Goal: Task Accomplishment & Management: Manage account settings

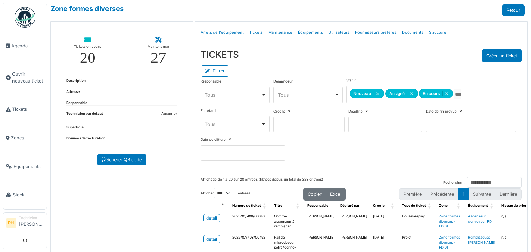
select select "***"
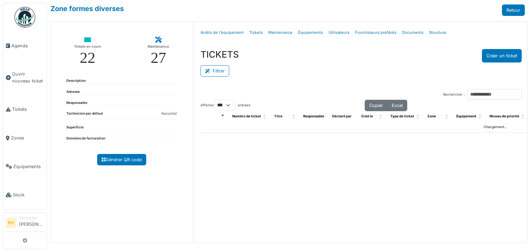
select select "***"
click at [227, 73] on button "Filtrer" at bounding box center [214, 70] width 29 height 11
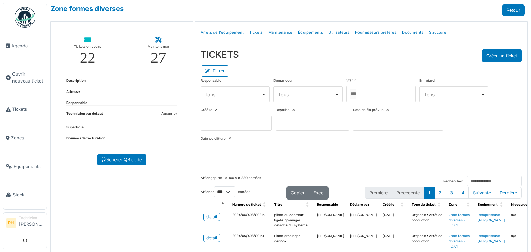
click at [385, 99] on div at bounding box center [380, 94] width 69 height 16
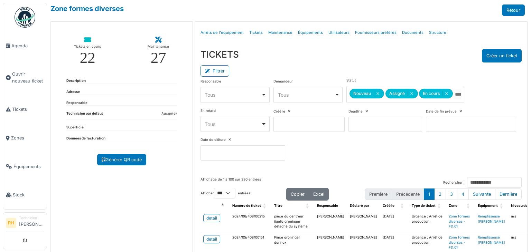
click at [365, 72] on div "Filtrer" at bounding box center [360, 71] width 321 height 16
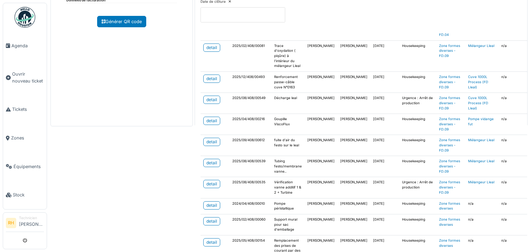
scroll to position [276, 0]
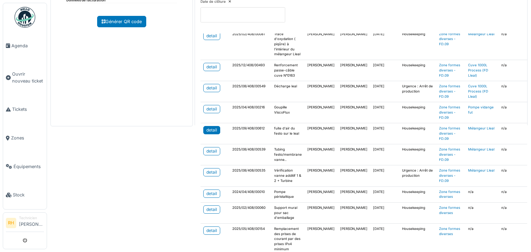
click at [213, 130] on div "detail" at bounding box center [211, 130] width 11 height 6
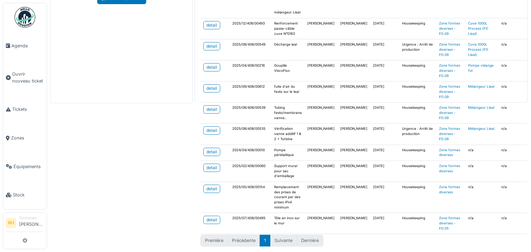
scroll to position [264, 0]
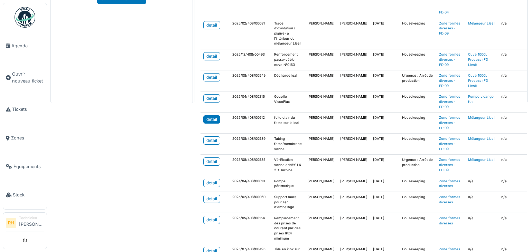
click at [207, 117] on div "detail" at bounding box center [211, 119] width 11 height 6
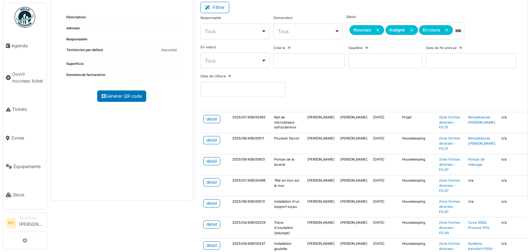
scroll to position [0, 0]
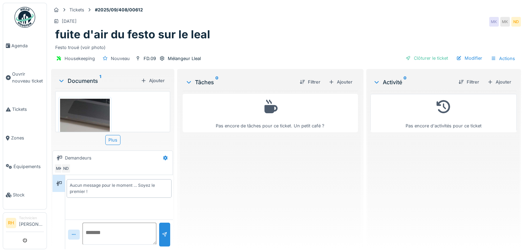
click at [94, 110] on img at bounding box center [85, 152] width 50 height 107
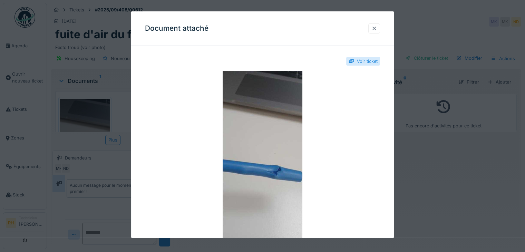
click at [113, 121] on div at bounding box center [262, 126] width 525 height 252
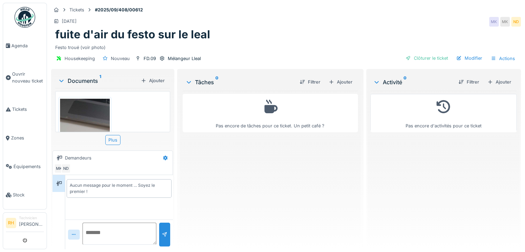
click at [92, 116] on img at bounding box center [85, 152] width 50 height 107
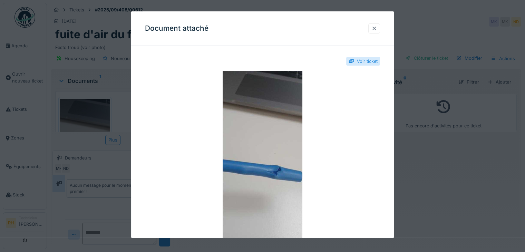
click at [120, 105] on div at bounding box center [262, 126] width 525 height 252
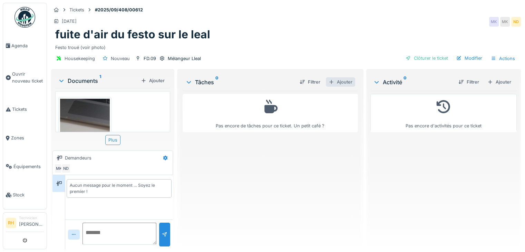
click at [342, 82] on div "Ajouter" at bounding box center [340, 81] width 29 height 9
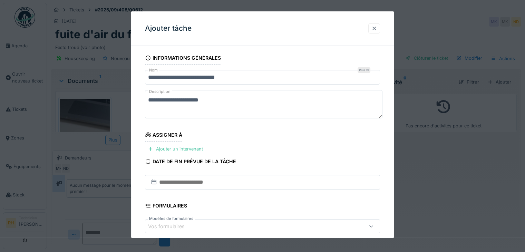
scroll to position [81, 0]
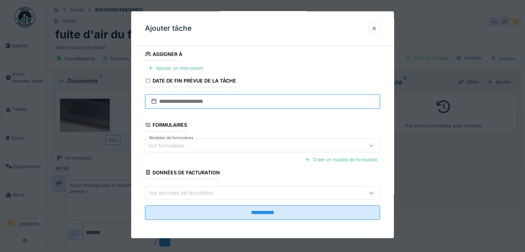
click at [221, 105] on input "text" at bounding box center [262, 101] width 235 height 15
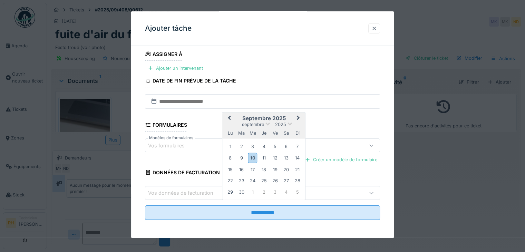
click at [253, 159] on div "10" at bounding box center [252, 158] width 9 height 10
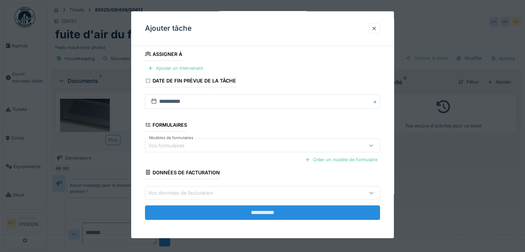
click at [229, 212] on input "**********" at bounding box center [262, 212] width 235 height 15
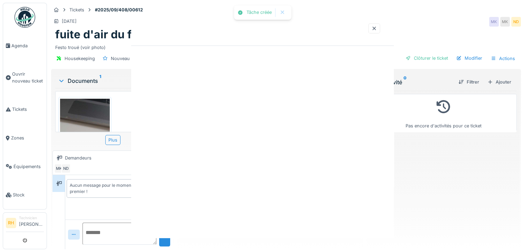
scroll to position [0, 0]
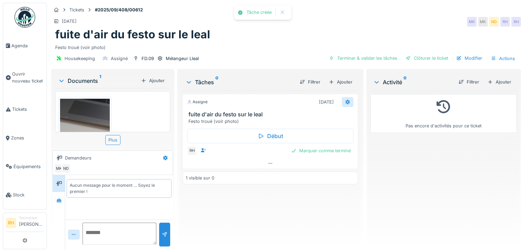
click at [345, 102] on icon at bounding box center [348, 102] width 6 height 4
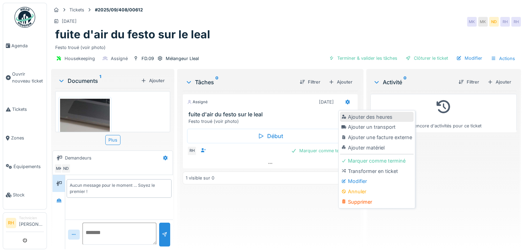
click at [352, 115] on div "Ajouter des heures" at bounding box center [377, 117] width 74 height 10
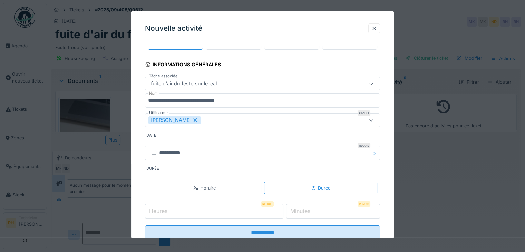
scroll to position [43, 0]
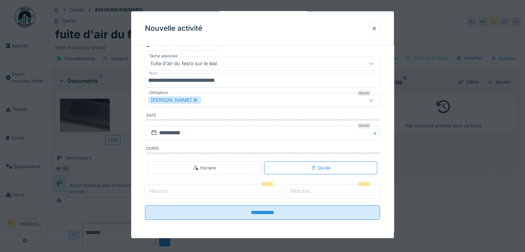
click at [216, 190] on input "Heures" at bounding box center [214, 191] width 139 height 15
type input "*"
click at [309, 189] on label "Minutes" at bounding box center [300, 191] width 23 height 8
click at [309, 189] on input "*" at bounding box center [333, 191] width 94 height 15
type input "**"
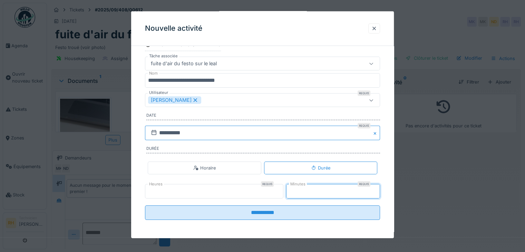
click at [214, 132] on input "**********" at bounding box center [262, 133] width 235 height 15
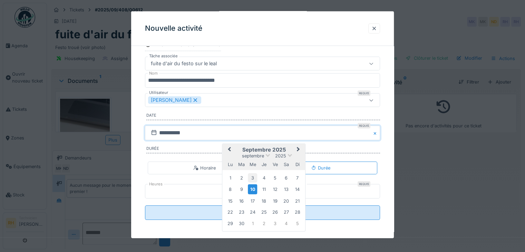
click at [254, 176] on div "3" at bounding box center [252, 177] width 9 height 9
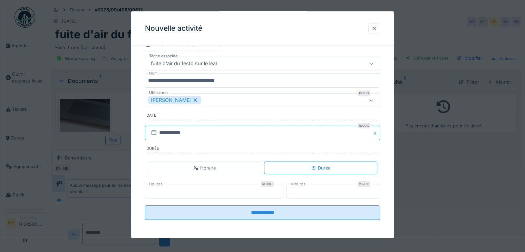
click at [209, 133] on input "**********" at bounding box center [262, 133] width 235 height 15
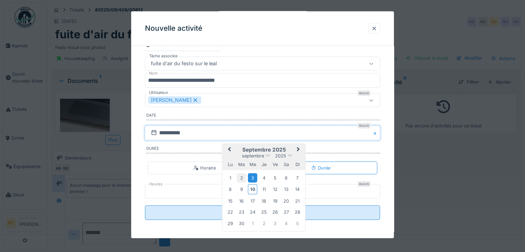
click at [242, 176] on div "2" at bounding box center [241, 177] width 9 height 9
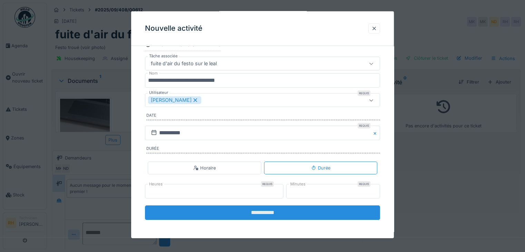
click at [213, 211] on input "**********" at bounding box center [262, 213] width 235 height 15
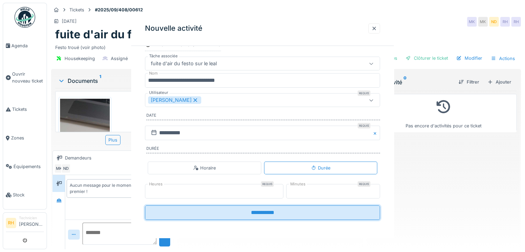
scroll to position [0, 0]
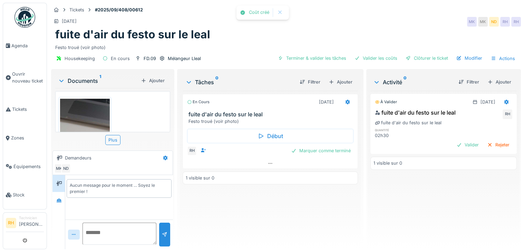
click at [269, 210] on div "En cours 10/09/2025 fuite d'air du festo sur le leal Festo troué (voir photo) D…" at bounding box center [270, 167] width 175 height 153
click at [303, 151] on div "Marquer comme terminé" at bounding box center [320, 150] width 65 height 9
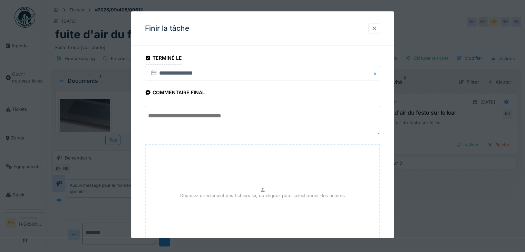
click at [221, 163] on div "Déposez directement des fichiers ici, ou cliquez pour sélectionner des fichiers" at bounding box center [262, 196] width 235 height 104
click at [204, 122] on textarea at bounding box center [262, 120] width 235 height 28
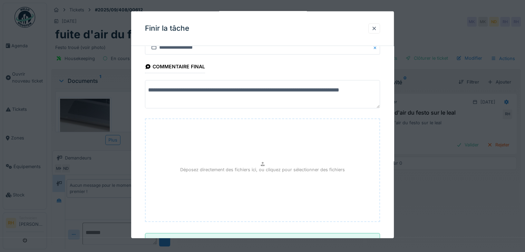
scroll to position [54, 0]
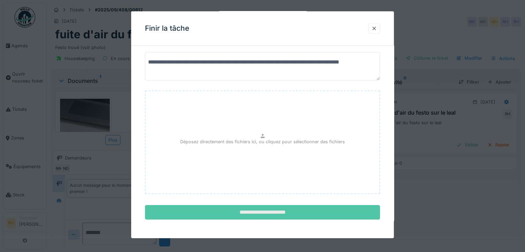
type textarea "**********"
click at [273, 212] on input "**********" at bounding box center [262, 212] width 235 height 15
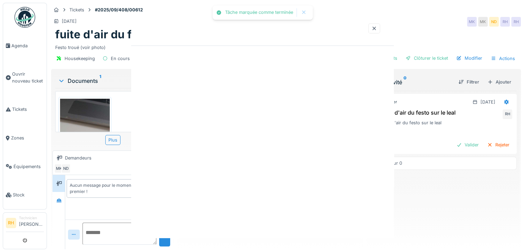
scroll to position [0, 0]
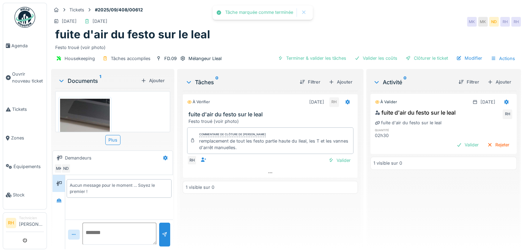
drag, startPoint x: 293, startPoint y: 212, endPoint x: 342, endPoint y: 48, distance: 171.2
click at [292, 210] on div "À vérifier 10/09/2025 RH fuite d'air du festo sur le leal Festo troué (voir pho…" at bounding box center [270, 167] width 175 height 153
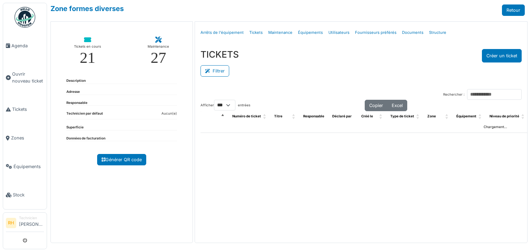
select select "***"
drag, startPoint x: 225, startPoint y: 74, endPoint x: 231, endPoint y: 75, distance: 6.3
click at [225, 74] on button "Filtrer" at bounding box center [214, 70] width 29 height 11
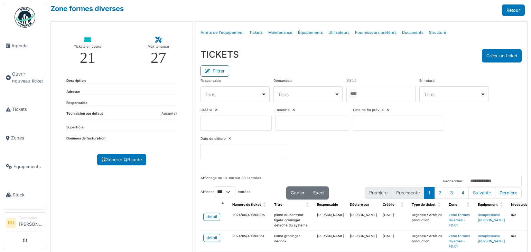
click at [356, 94] on input "Tous" at bounding box center [352, 94] width 7 height 10
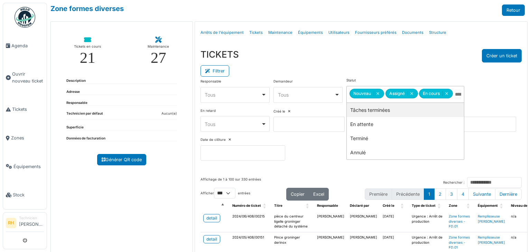
click at [386, 65] on div "Filtrer" at bounding box center [360, 71] width 321 height 16
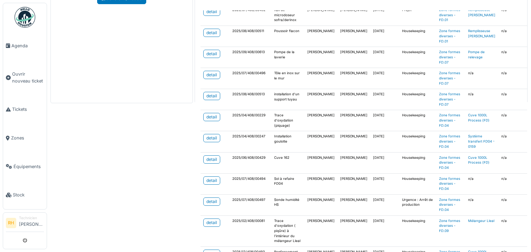
scroll to position [69, 0]
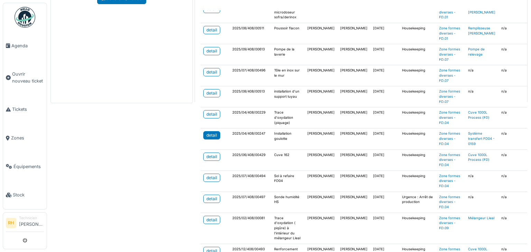
click at [211, 134] on div "detail" at bounding box center [211, 135] width 11 height 6
click at [212, 111] on div "detail" at bounding box center [211, 114] width 11 height 6
click at [212, 217] on div "detail" at bounding box center [211, 220] width 11 height 6
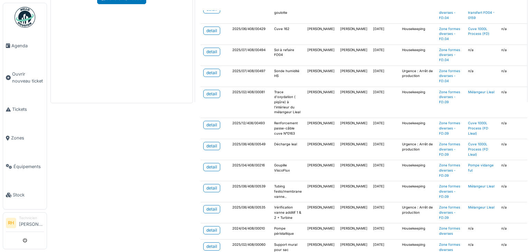
scroll to position [207, 0]
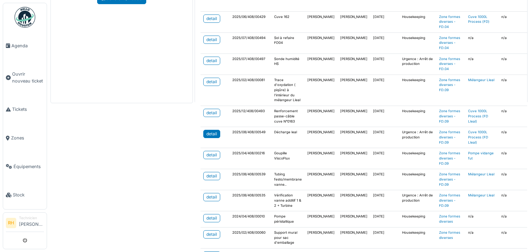
click at [211, 131] on div "detail" at bounding box center [211, 134] width 11 height 6
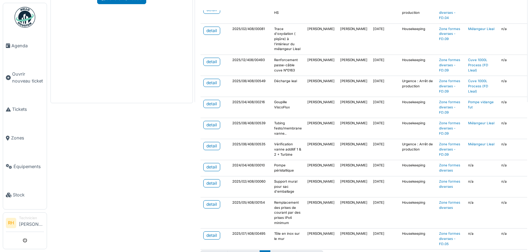
scroll to position [277, 0]
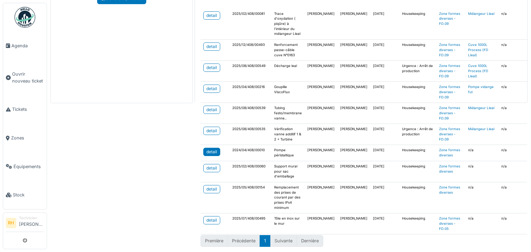
click at [213, 149] on div "detail" at bounding box center [211, 152] width 11 height 6
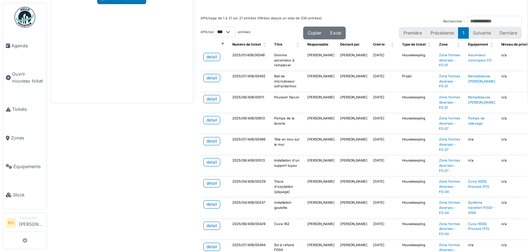
scroll to position [0, 0]
click at [154, 203] on div "Zone formes diverses Retour Tickets en cours 21 Maintenance 27 Description Adre…" at bounding box center [289, 126] width 484 height 252
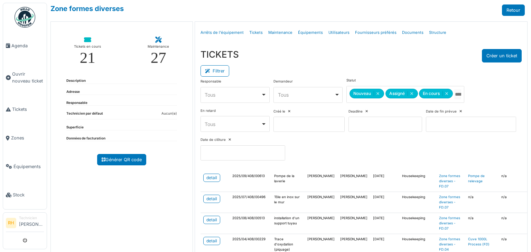
scroll to position [69, 0]
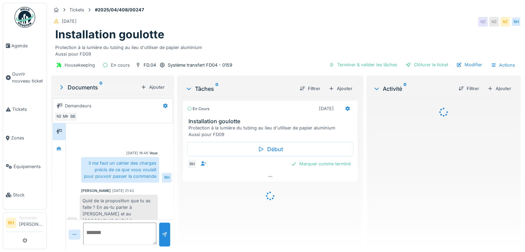
scroll to position [222, 0]
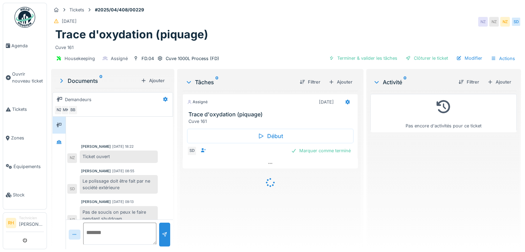
scroll to position [89, 0]
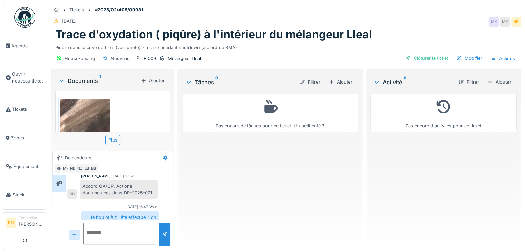
scroll to position [402, 0]
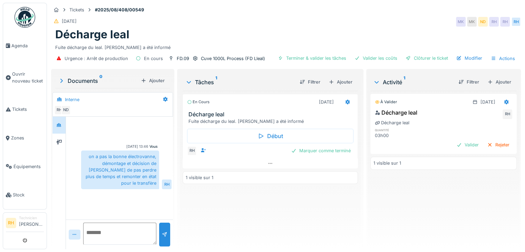
scroll to position [5, 0]
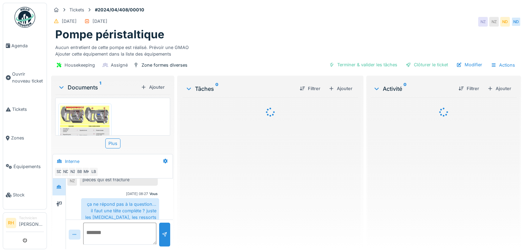
scroll to position [5, 0]
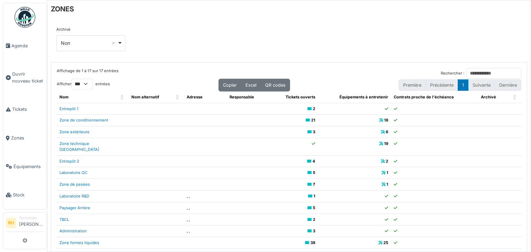
select select "***"
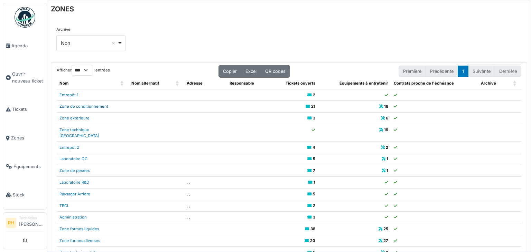
click at [104, 105] on link "Zone de conditionnement" at bounding box center [83, 106] width 49 height 5
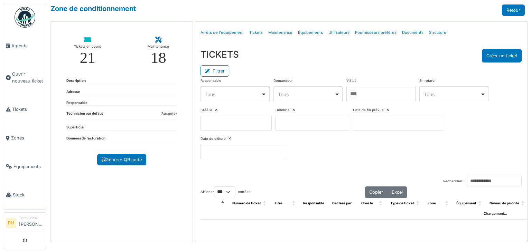
select select "***"
click at [384, 90] on div at bounding box center [380, 94] width 69 height 16
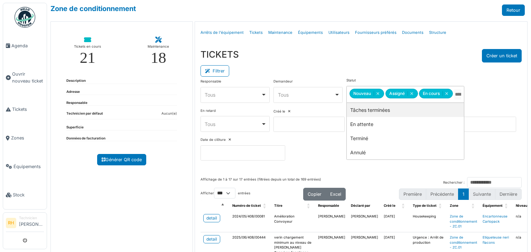
click at [387, 55] on div "TICKETS Créer un ticket" at bounding box center [360, 55] width 321 height 13
click at [14, 108] on span "Tickets" at bounding box center [28, 109] width 32 height 7
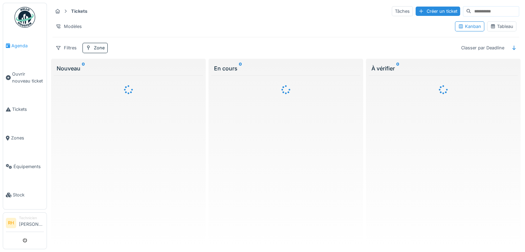
click at [17, 46] on span "Agenda" at bounding box center [27, 45] width 32 height 7
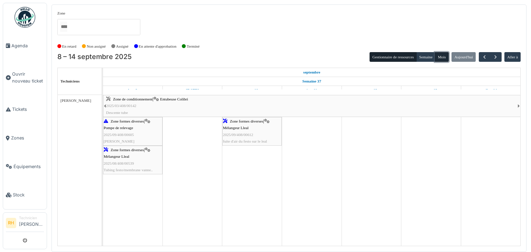
click at [445, 53] on button "Mois" at bounding box center [442, 57] width 14 height 10
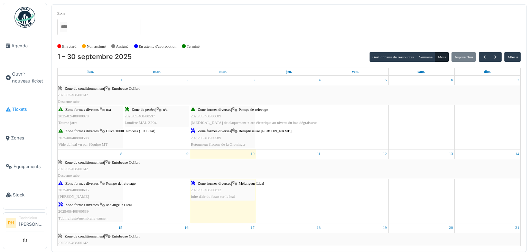
click at [22, 106] on span "Tickets" at bounding box center [28, 109] width 32 height 7
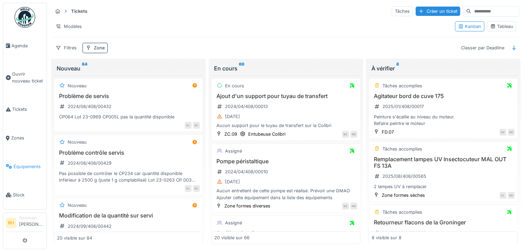
click at [16, 166] on link "Équipements" at bounding box center [25, 166] width 44 height 29
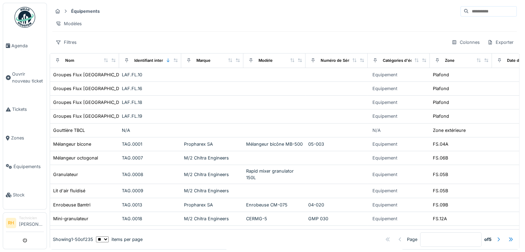
click at [480, 11] on input at bounding box center [493, 12] width 48 height 10
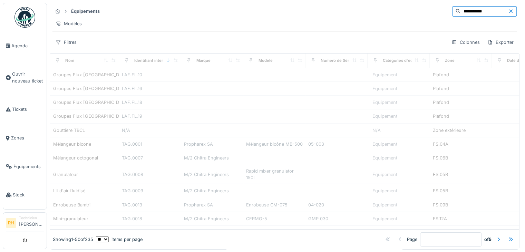
type input "**********"
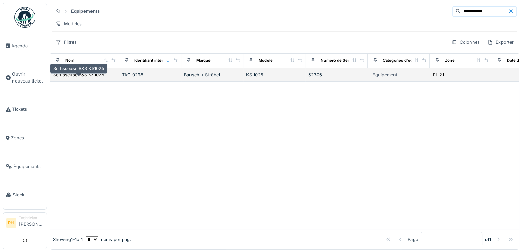
click at [94, 78] on div "Sertisseuse B&S KS1025" at bounding box center [78, 74] width 51 height 7
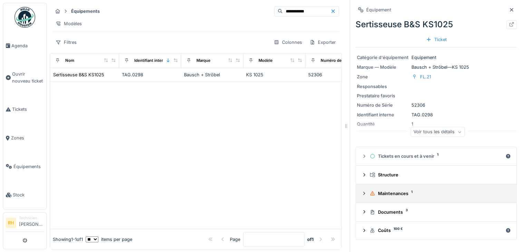
click at [362, 195] on icon at bounding box center [365, 193] width 6 height 4
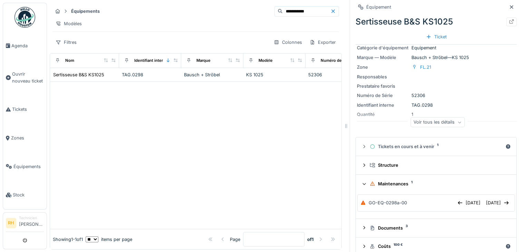
scroll to position [19, 0]
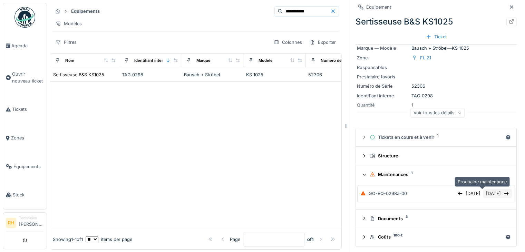
click at [485, 193] on div "25/08/2025" at bounding box center [498, 193] width 29 height 9
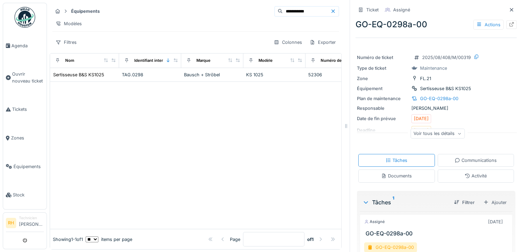
click at [446, 133] on div "Voir tous les détails" at bounding box center [438, 133] width 54 height 10
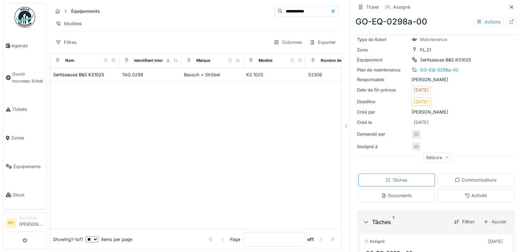
scroll to position [97, 0]
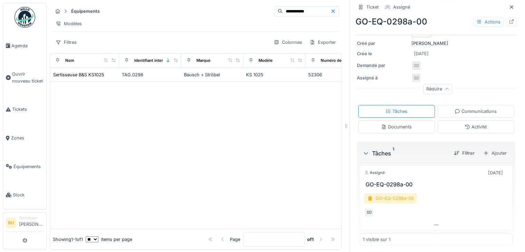
click at [382, 195] on div "GO-EQ-0298a-00" at bounding box center [390, 198] width 53 height 10
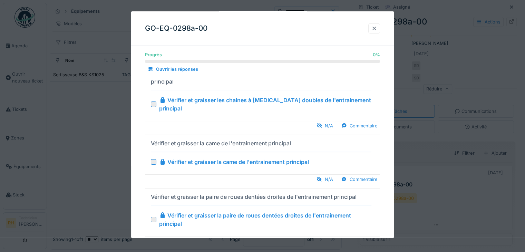
scroll to position [0, 0]
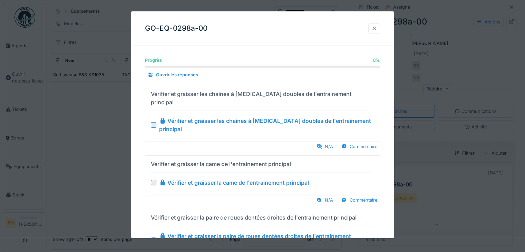
click at [376, 30] on div at bounding box center [375, 28] width 6 height 7
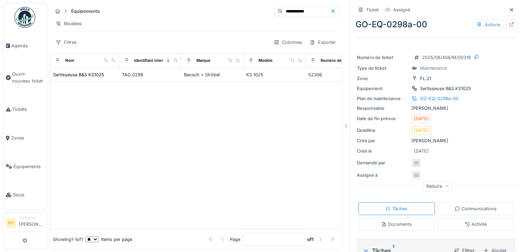
scroll to position [69, 0]
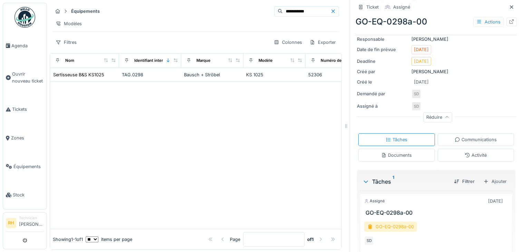
click at [387, 223] on div "GO-EQ-0298a-00" at bounding box center [390, 227] width 53 height 10
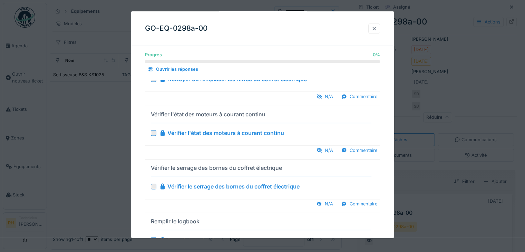
scroll to position [915, 0]
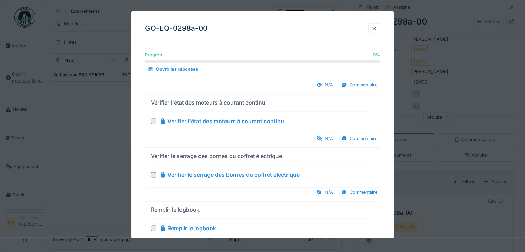
drag, startPoint x: 58, startPoint y: 108, endPoint x: 87, endPoint y: 105, distance: 29.5
click at [58, 108] on div at bounding box center [262, 126] width 525 height 252
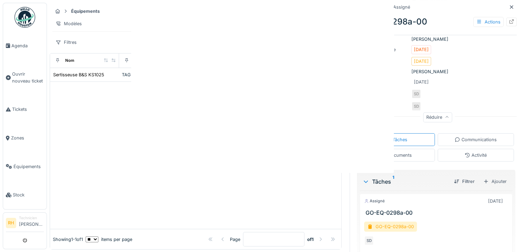
scroll to position [0, 0]
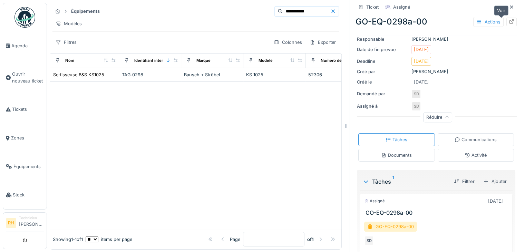
click at [510, 20] on icon at bounding box center [512, 21] width 4 height 4
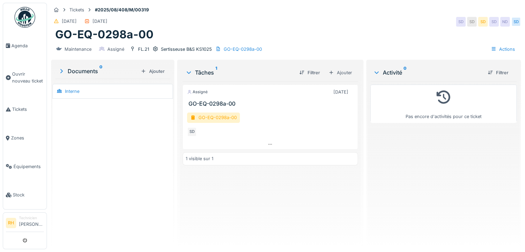
click at [244, 94] on div "Assigné 14/08/2025" at bounding box center [270, 92] width 166 height 9
click at [359, 21] on div "25/08/2025 25/08/2025 SD SD SD SD ND SD" at bounding box center [286, 22] width 470 height 12
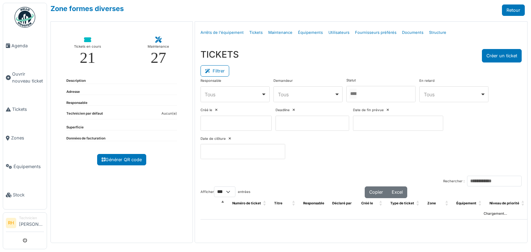
select select "***"
click at [372, 92] on div at bounding box center [380, 94] width 69 height 16
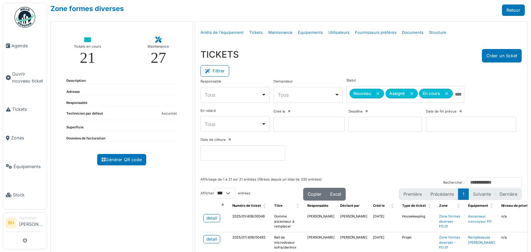
click at [366, 65] on div "Filtrer" at bounding box center [360, 71] width 321 height 16
